Goal: Task Accomplishment & Management: Manage account settings

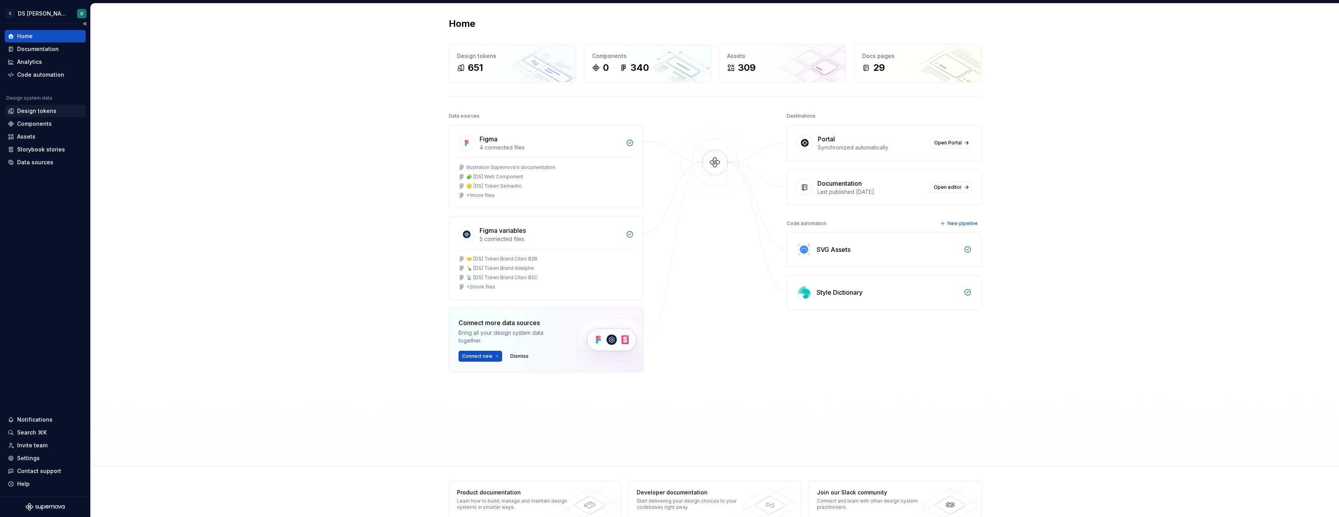
click at [47, 105] on div "Design tokens" at bounding box center [45, 111] width 81 height 12
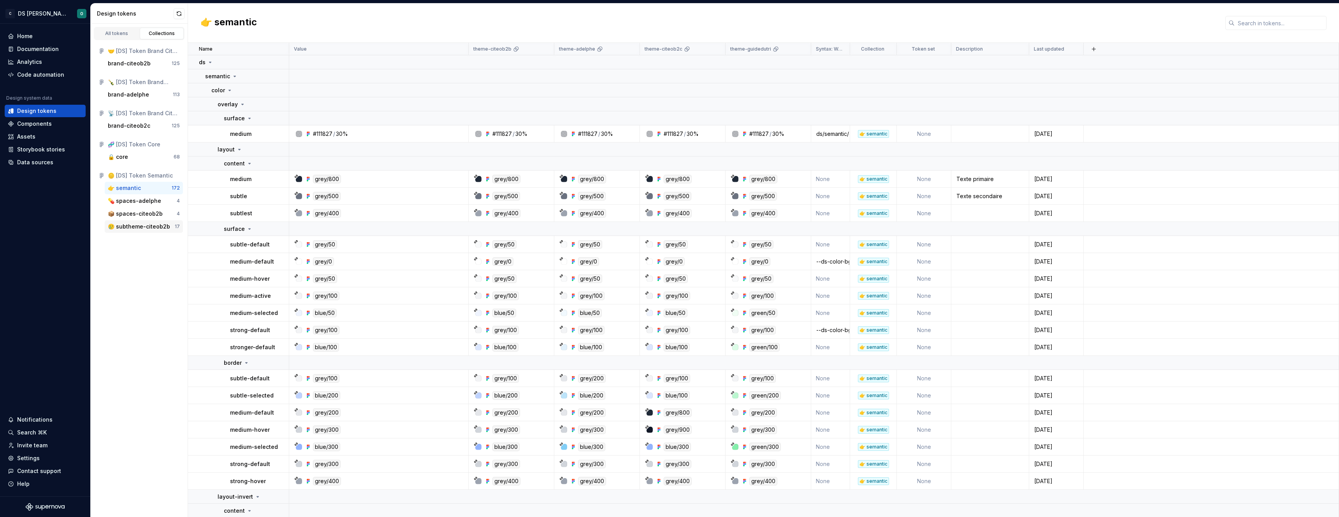
click at [142, 225] on div "🥲 subtheme-citeob2b" at bounding box center [139, 227] width 62 height 8
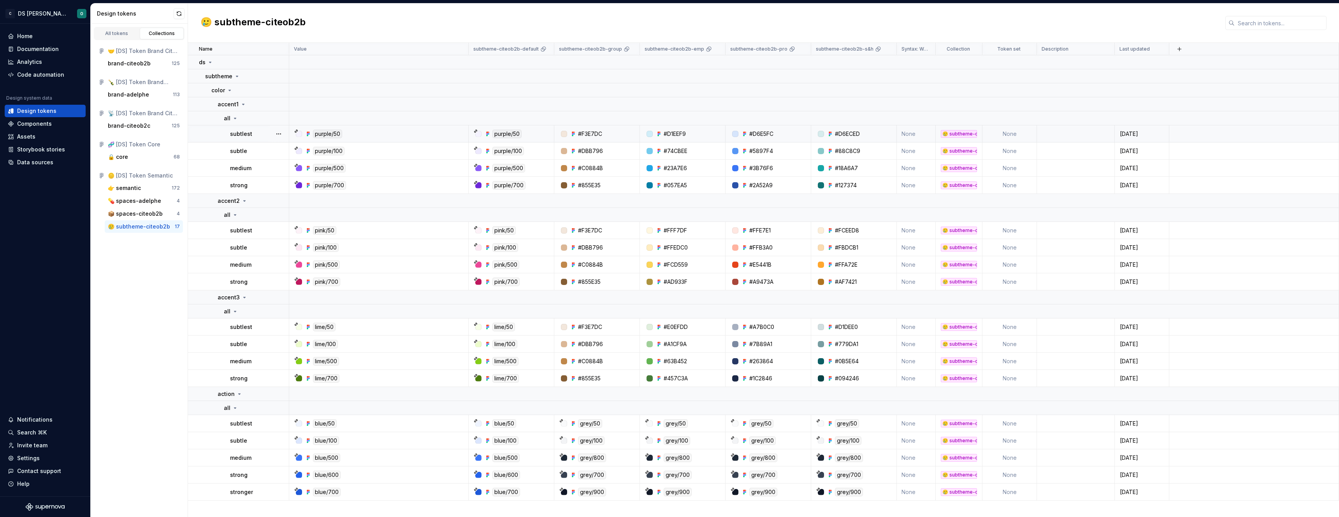
click at [403, 130] on div "purple/50" at bounding box center [381, 134] width 174 height 9
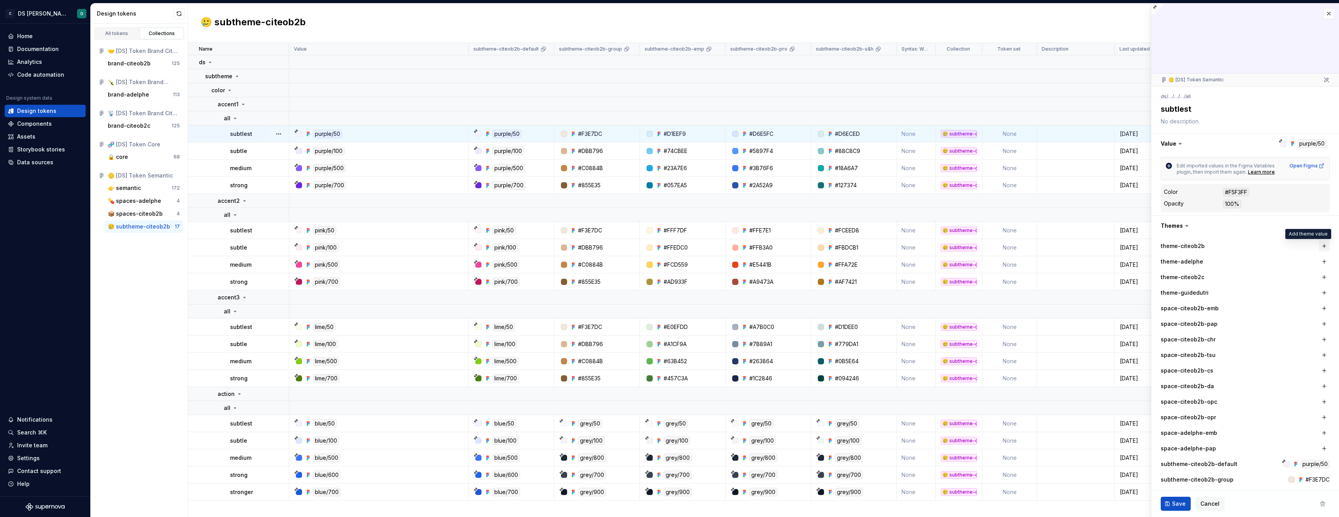
click at [1321, 248] on button "button" at bounding box center [1324, 246] width 11 height 11
click at [1246, 246] on button "button" at bounding box center [1243, 246] width 14 height 14
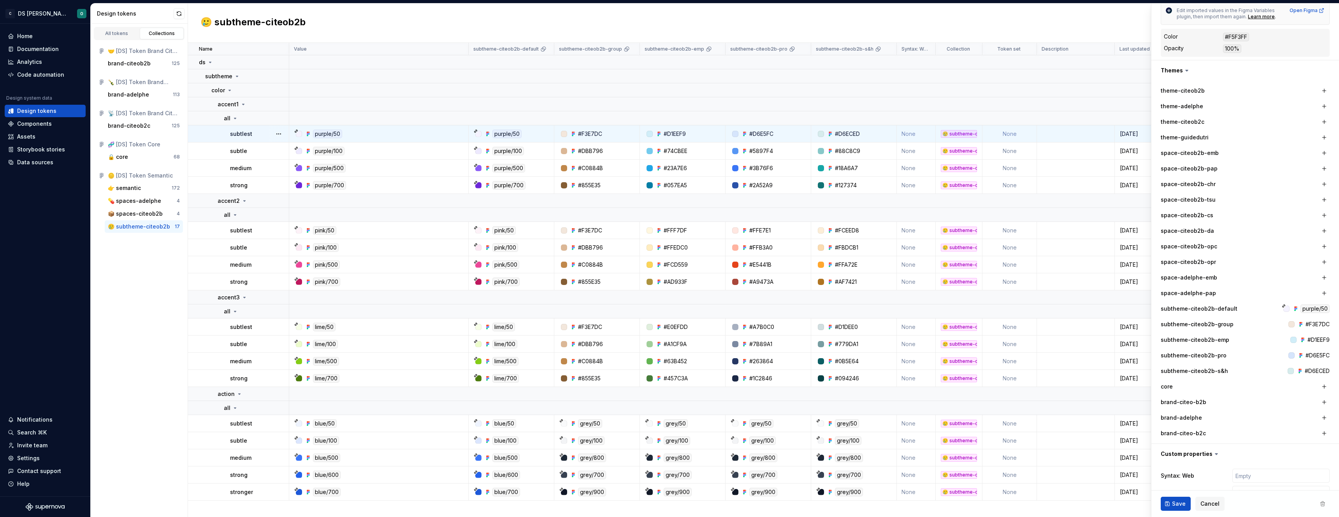
scroll to position [192, 0]
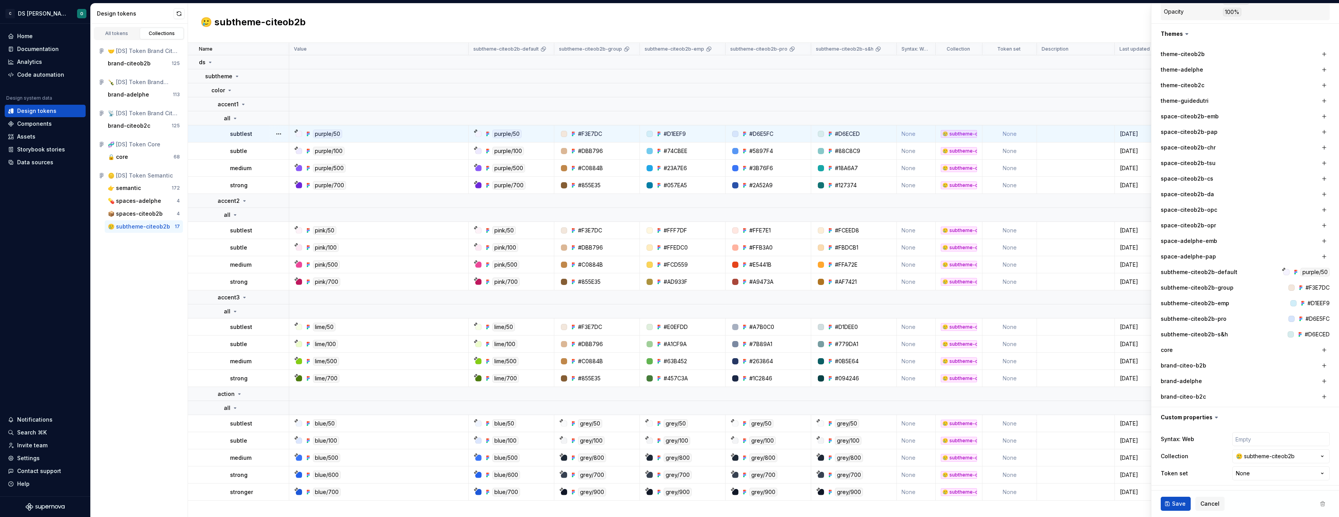
type textarea "*"
